Goal: Browse casually: Explore the website without a specific task or goal

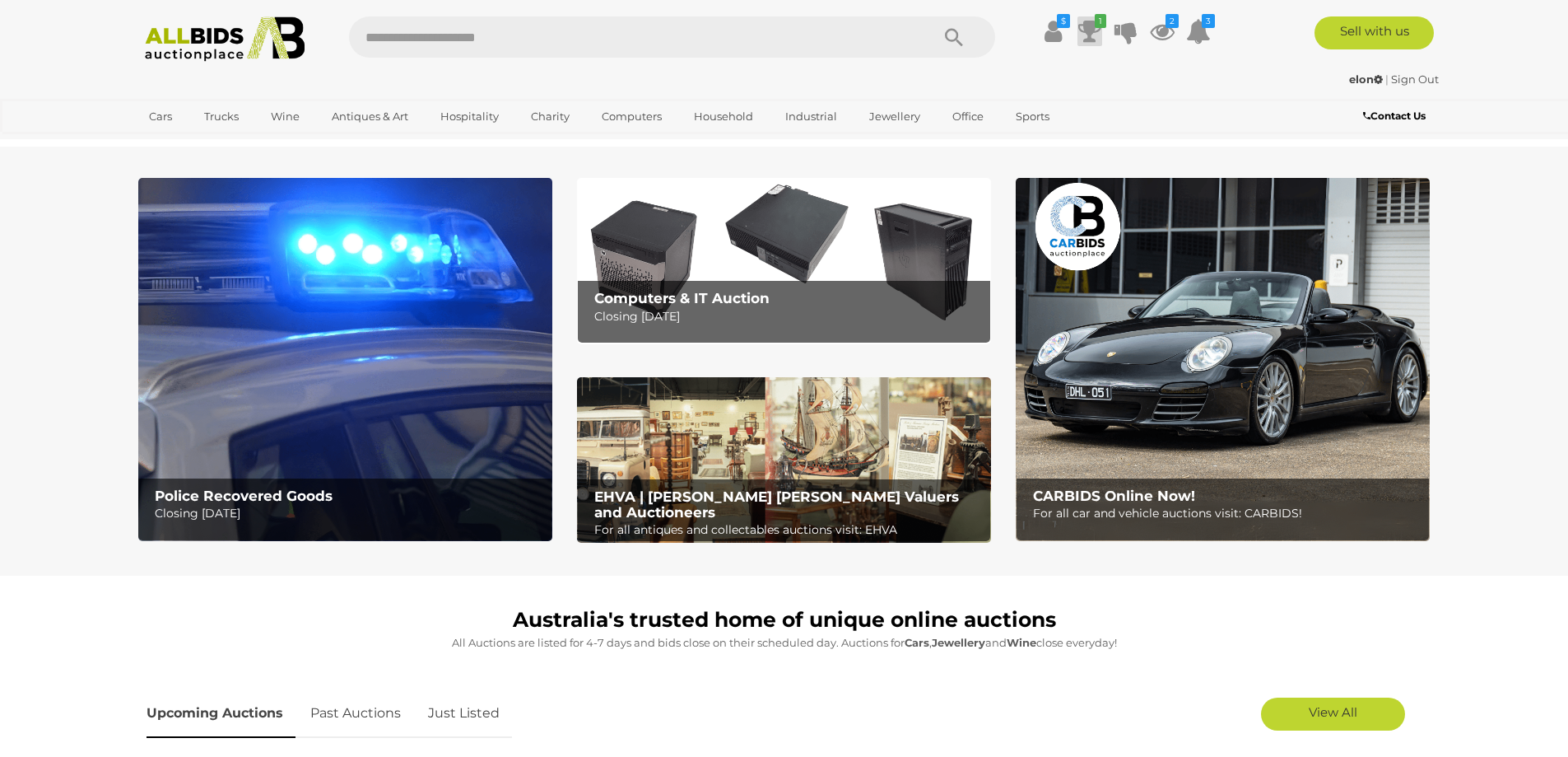
click at [1090, 39] on icon at bounding box center [1090, 32] width 23 height 30
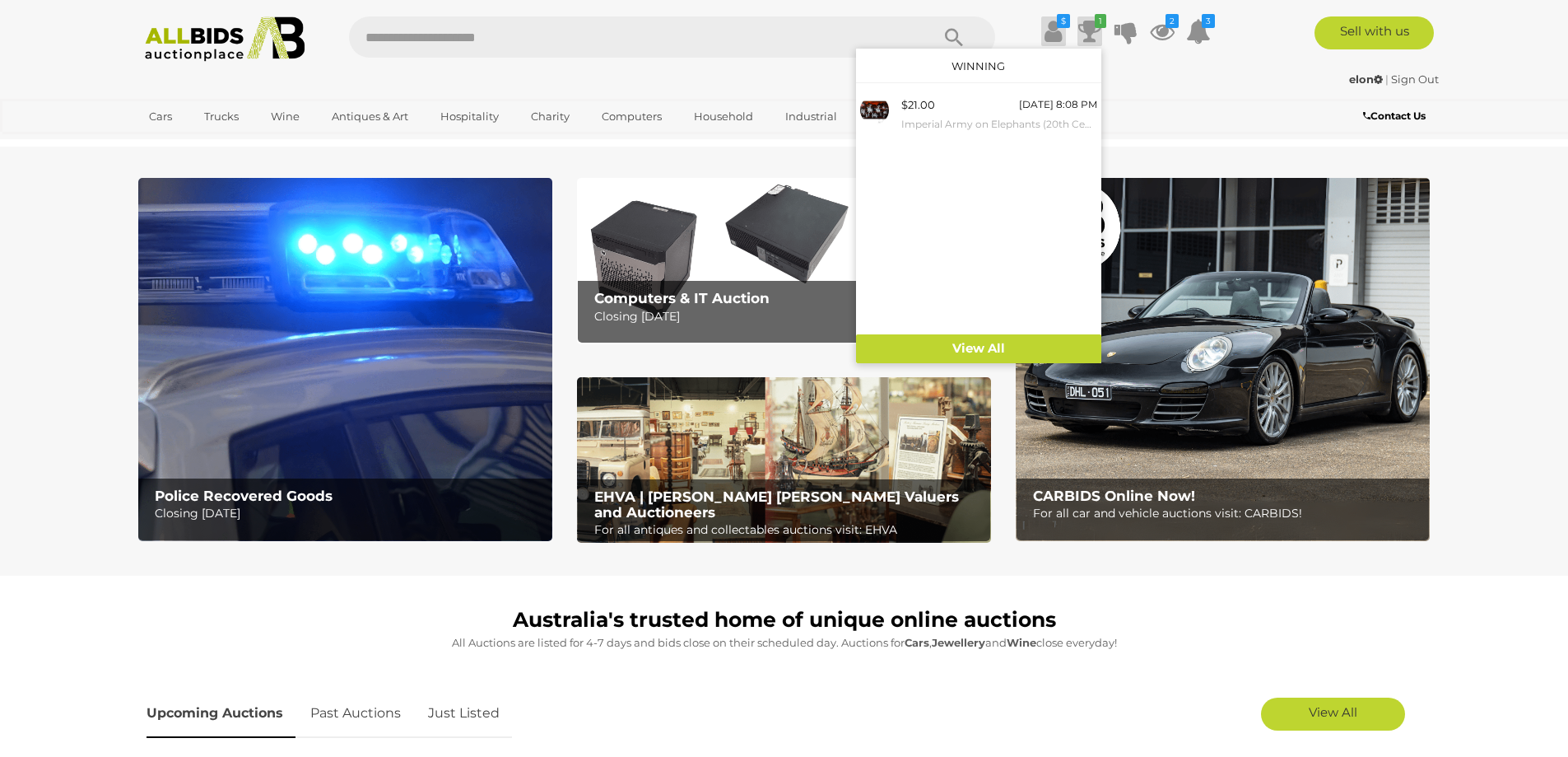
click at [1044, 23] on icon at bounding box center [1052, 32] width 17 height 30
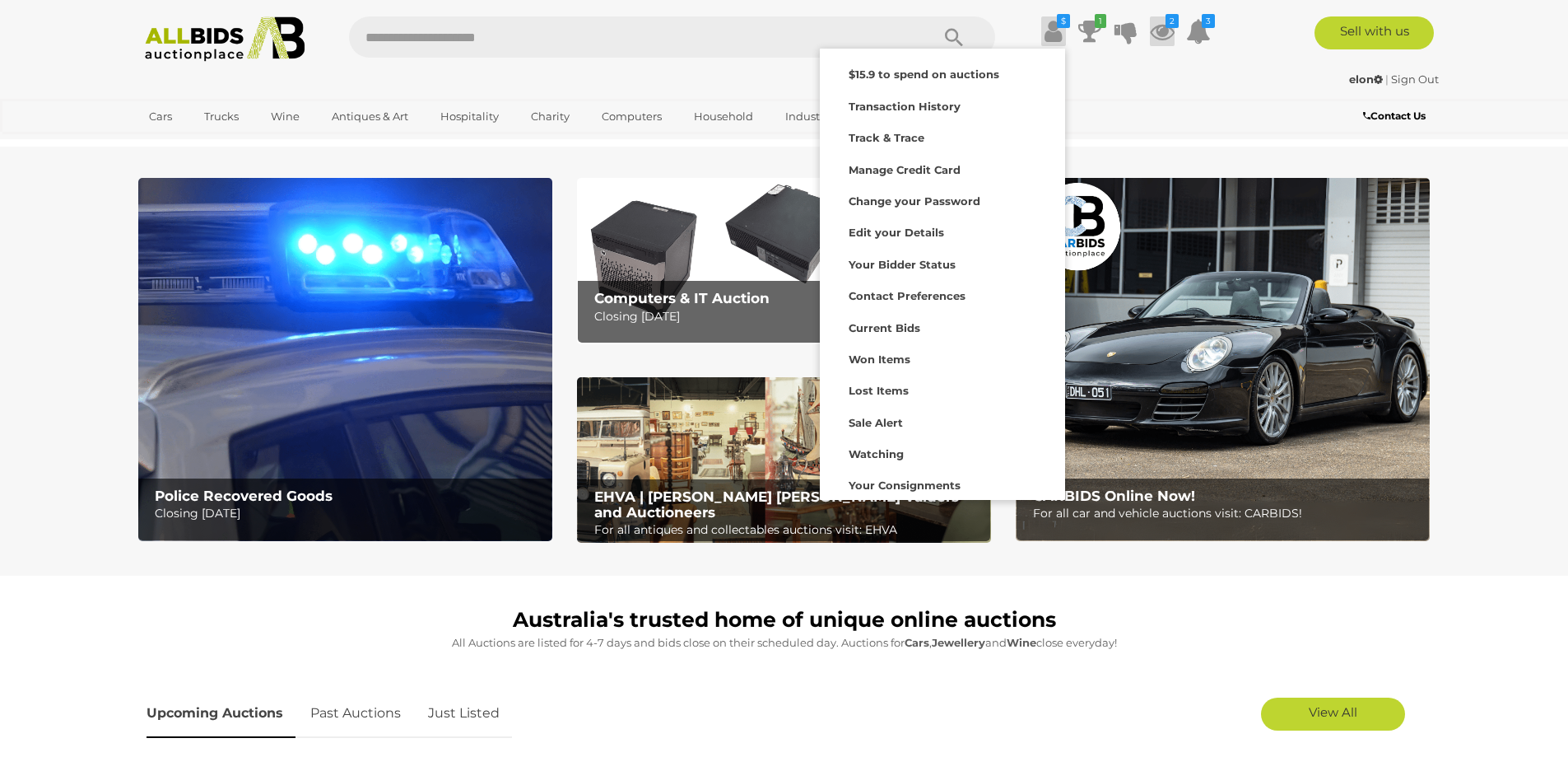
click at [1154, 33] on icon at bounding box center [1162, 32] width 25 height 30
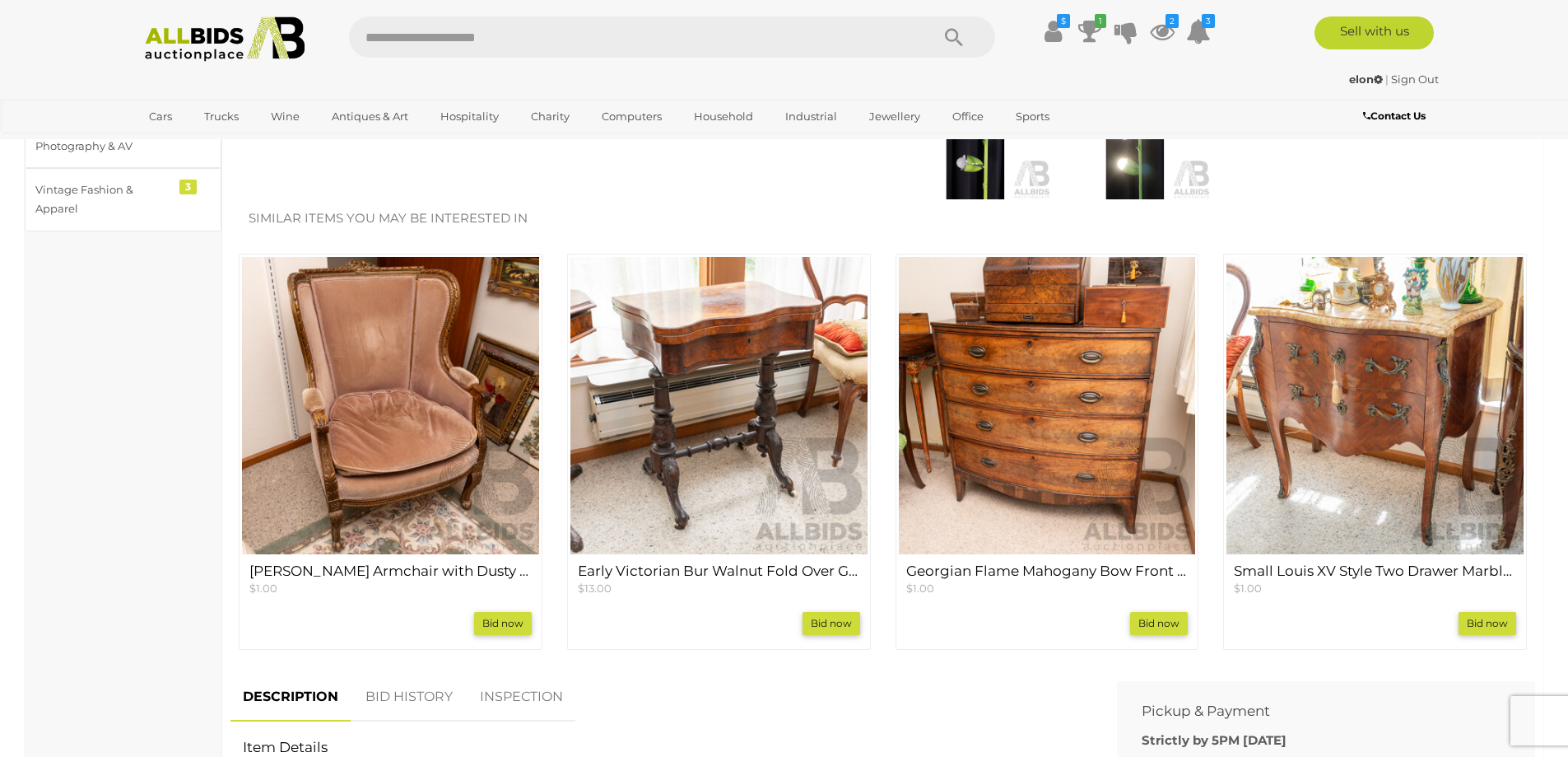
scroll to position [549, 0]
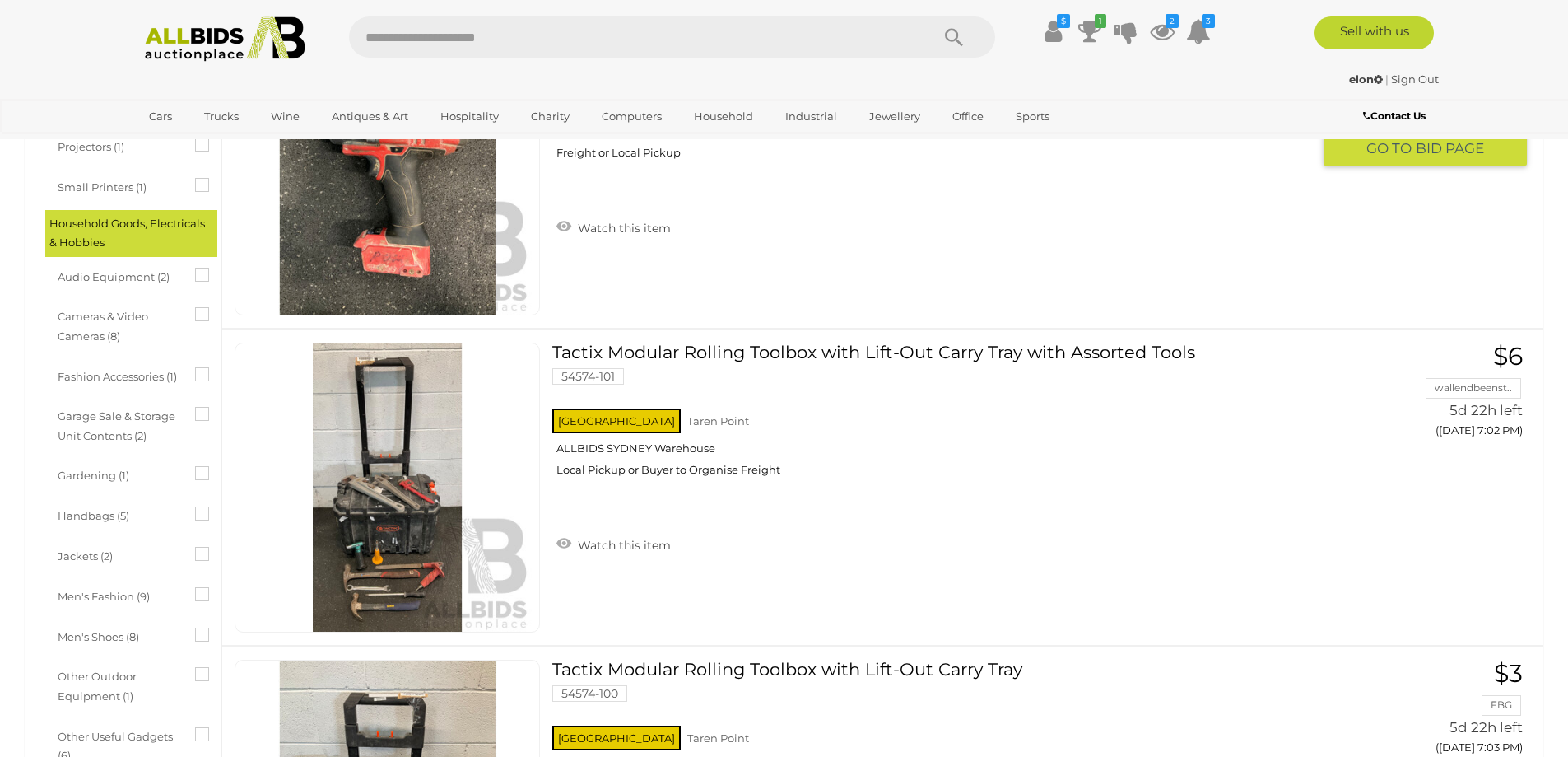
scroll to position [878, 0]
